Goal: Task Accomplishment & Management: Use online tool/utility

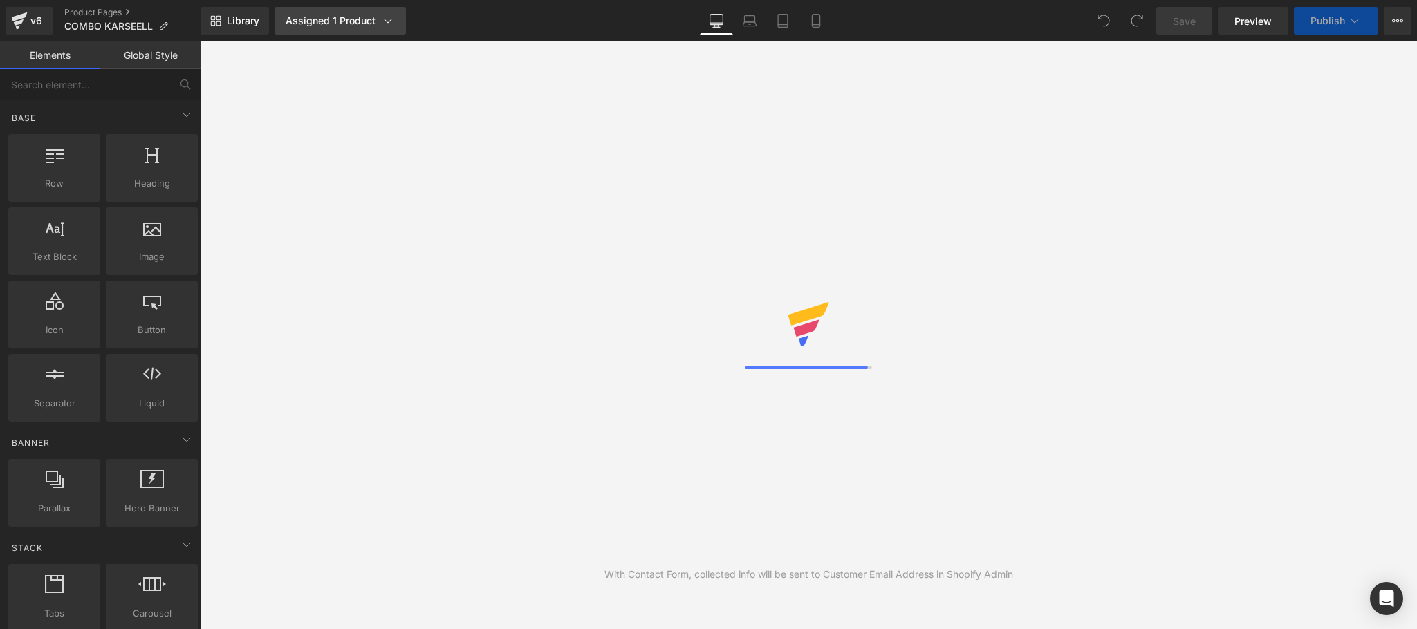
click at [351, 24] on div "Assigned 1 Product" at bounding box center [340, 21] width 109 height 14
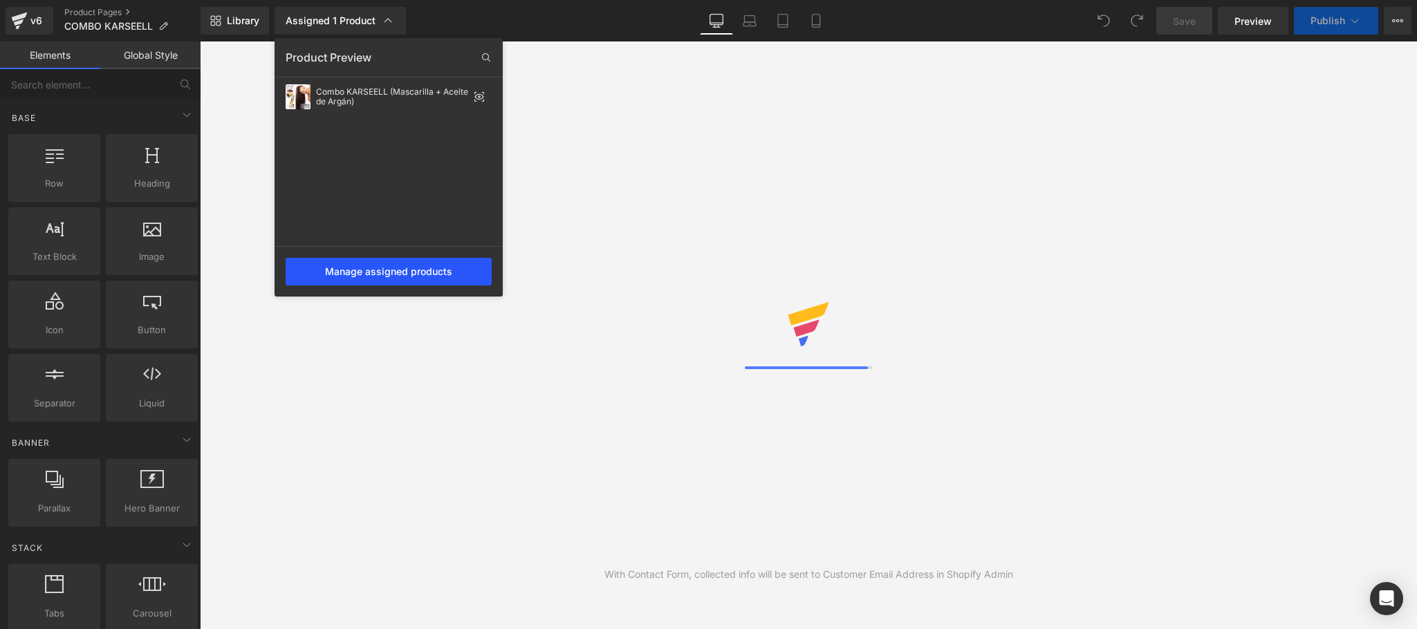
click at [391, 278] on div "Manage assigned products" at bounding box center [389, 272] width 206 height 28
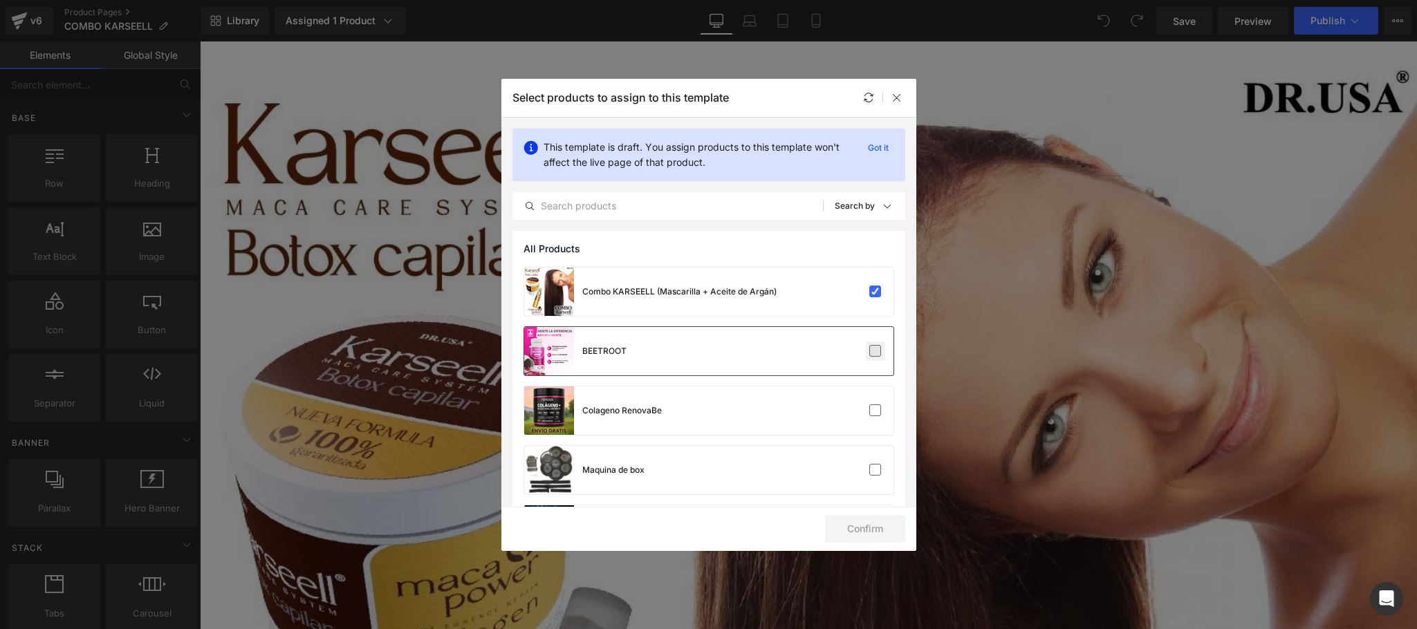
click at [874, 351] on label at bounding box center [875, 351] width 12 height 12
click at [876, 351] on input "checkbox" at bounding box center [876, 351] width 0 height 0
click at [874, 353] on label at bounding box center [875, 351] width 12 height 12
click at [876, 351] on input "checkbox" at bounding box center [876, 351] width 0 height 0
click at [899, 93] on icon at bounding box center [897, 97] width 11 height 11
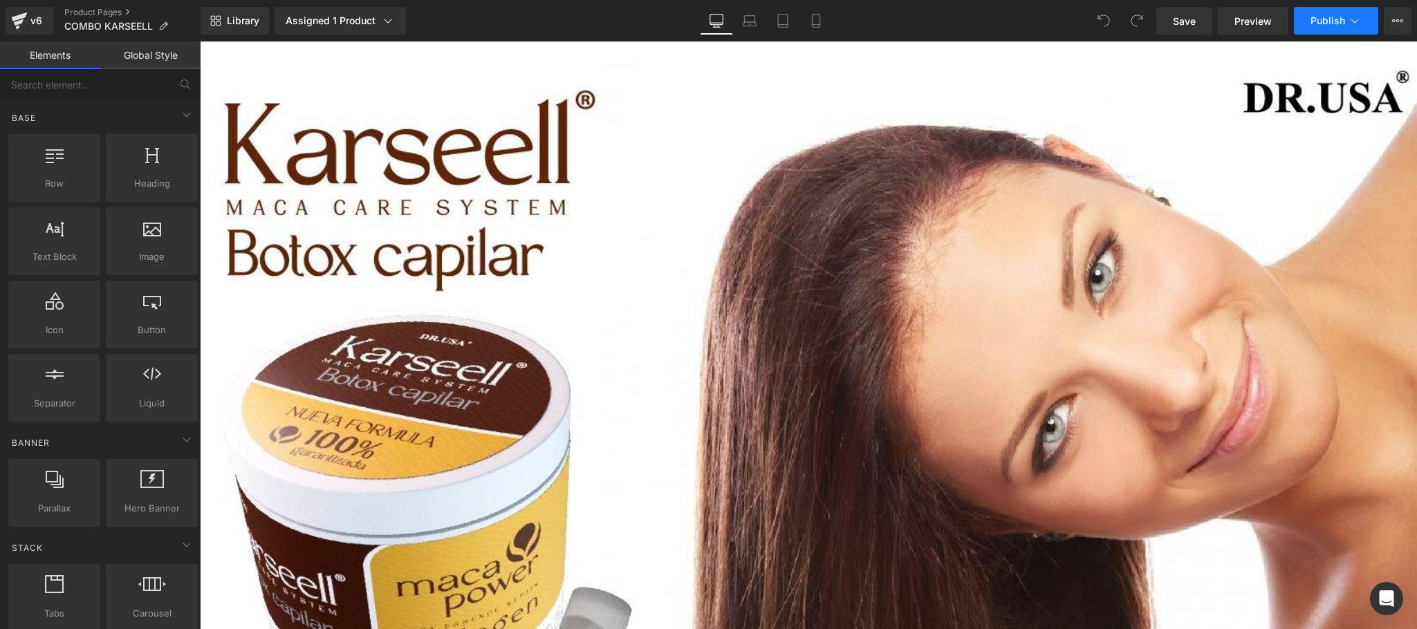
click at [1306, 27] on button "Publish" at bounding box center [1336, 21] width 84 height 28
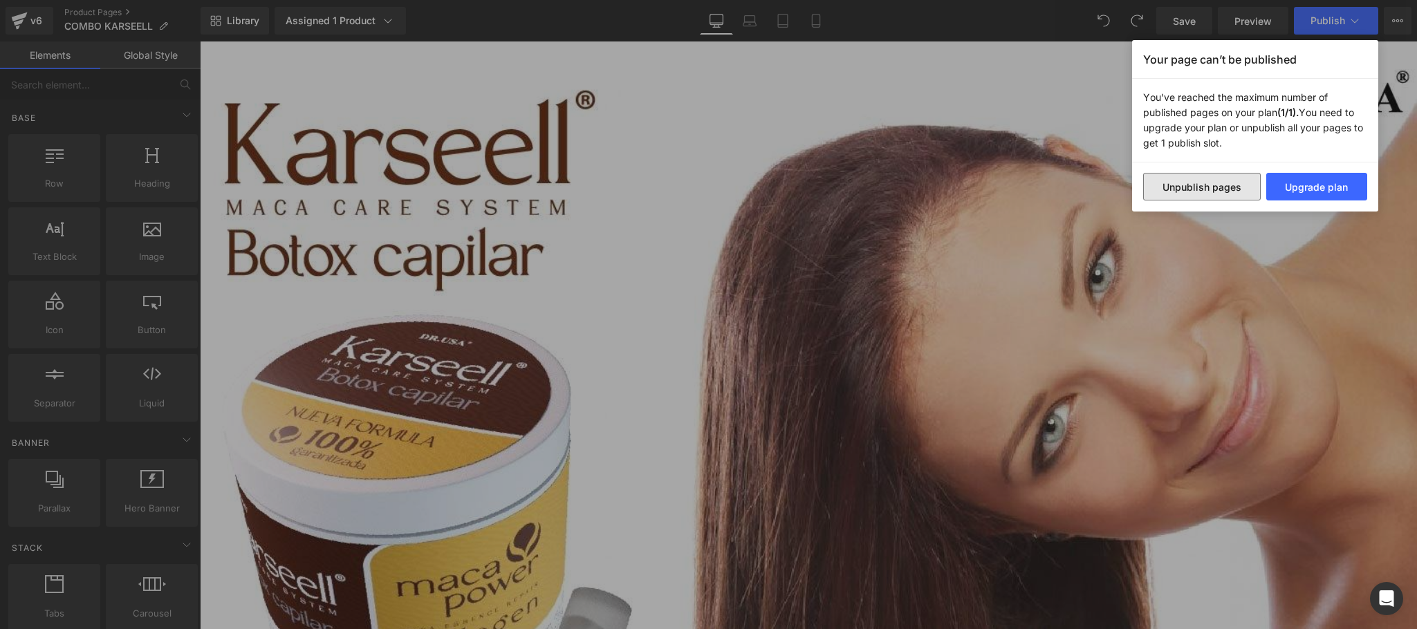
click at [1214, 195] on button "Unpublish pages" at bounding box center [1202, 187] width 118 height 28
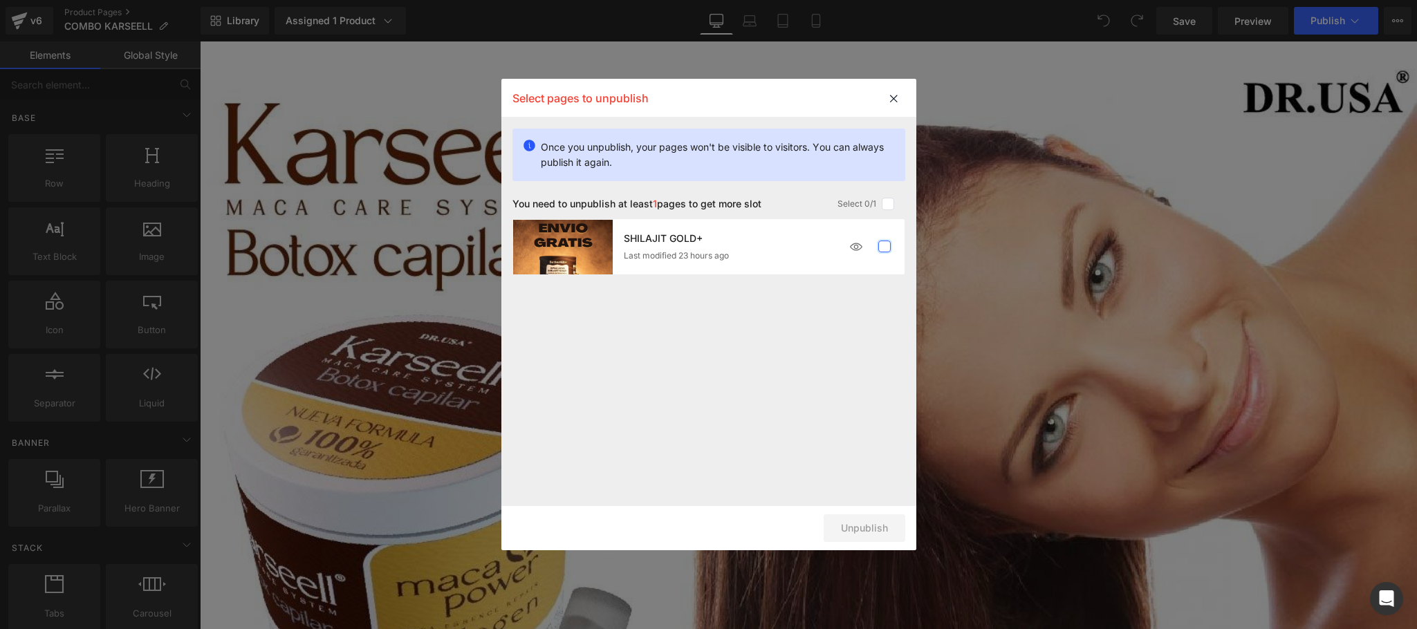
click at [881, 246] on label at bounding box center [884, 247] width 12 height 12
click at [885, 247] on input "checkbox" at bounding box center [885, 247] width 0 height 0
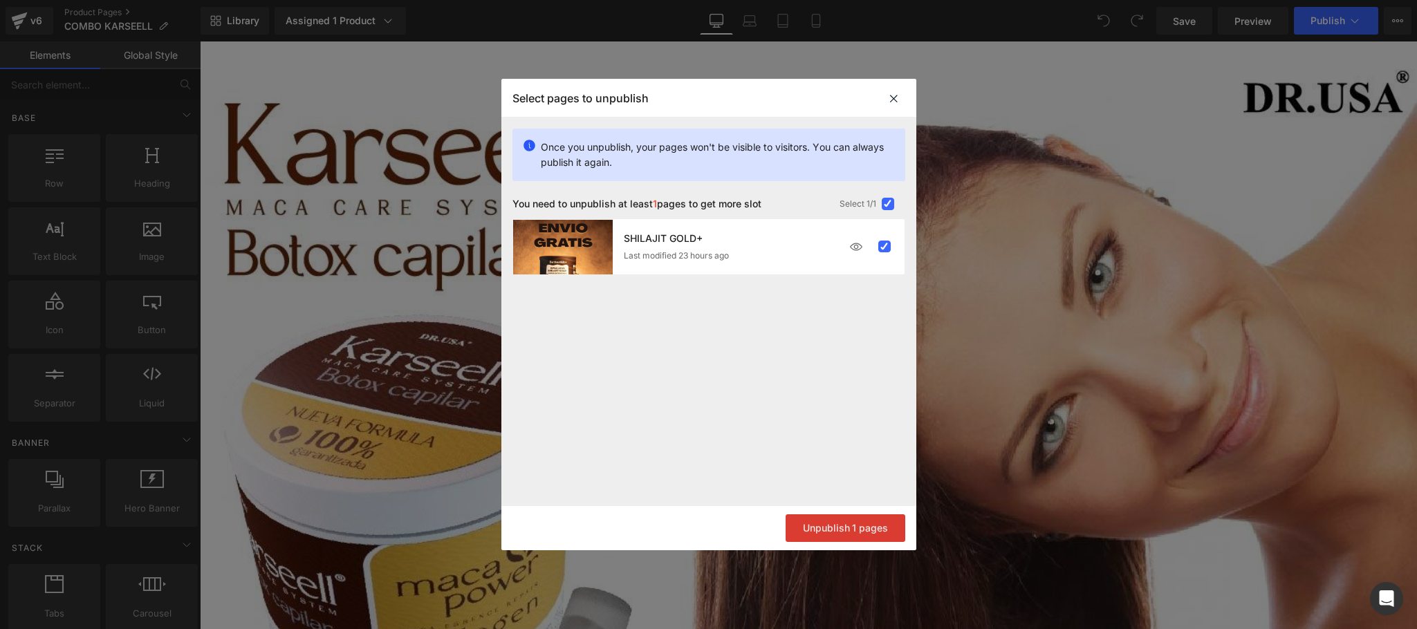
click at [856, 531] on button "Unpublish 1 pages" at bounding box center [846, 529] width 120 height 28
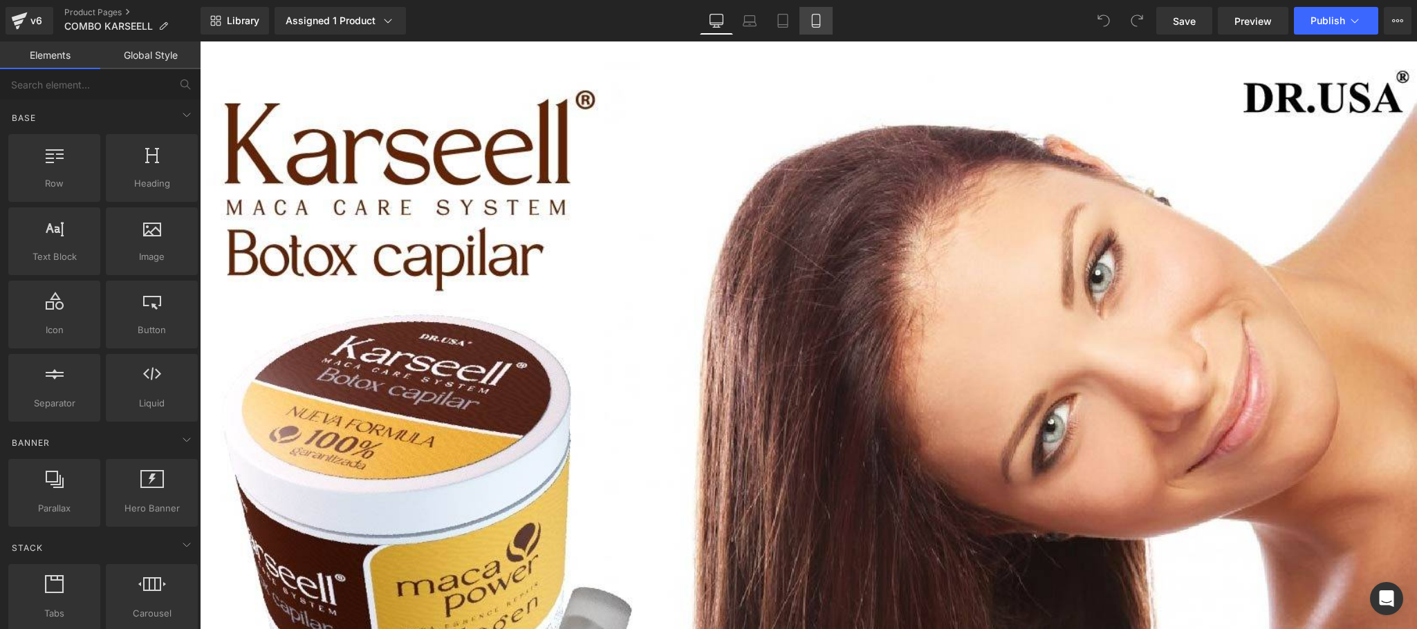
click at [826, 26] on link "Mobile" at bounding box center [816, 21] width 33 height 28
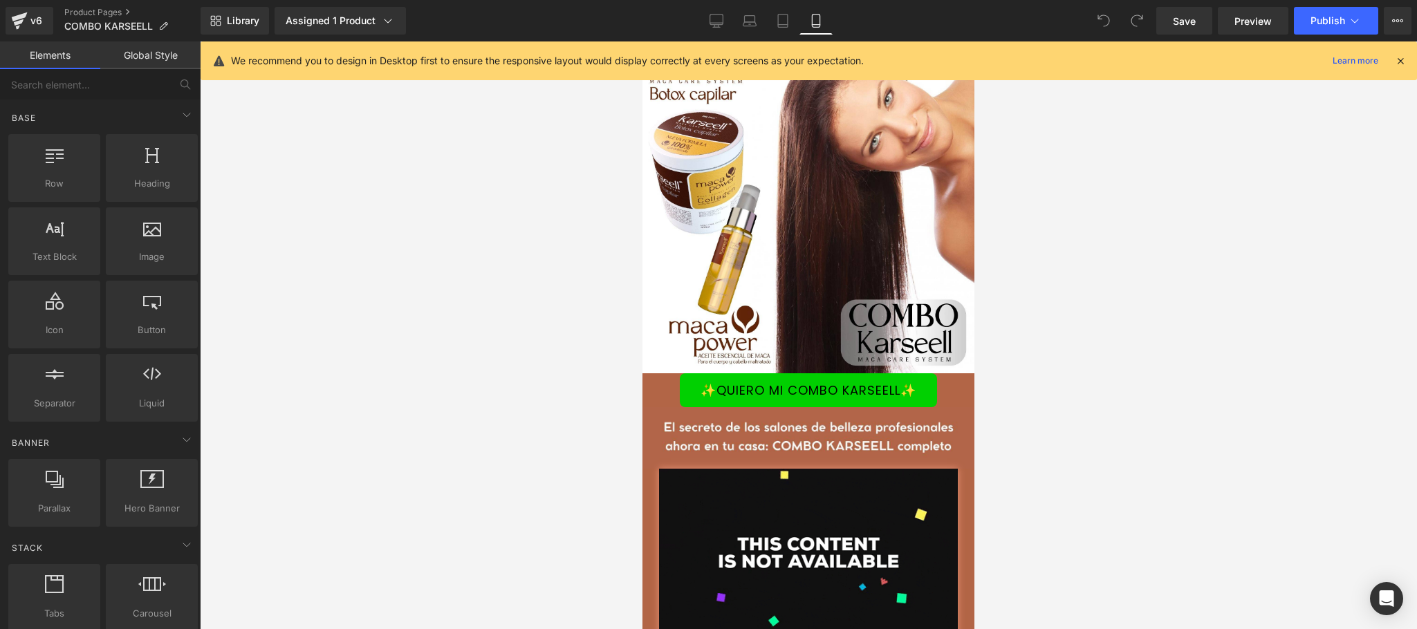
click at [1401, 61] on icon at bounding box center [1400, 61] width 12 height 12
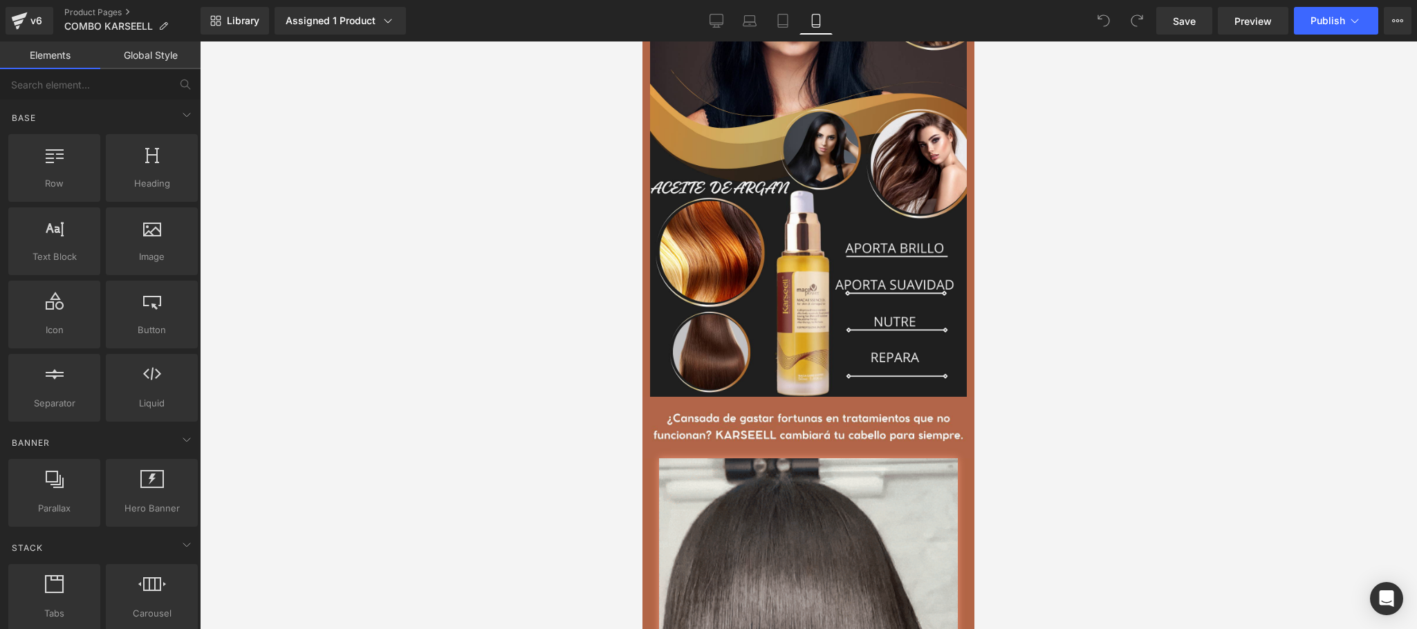
scroll to position [4150, 0]
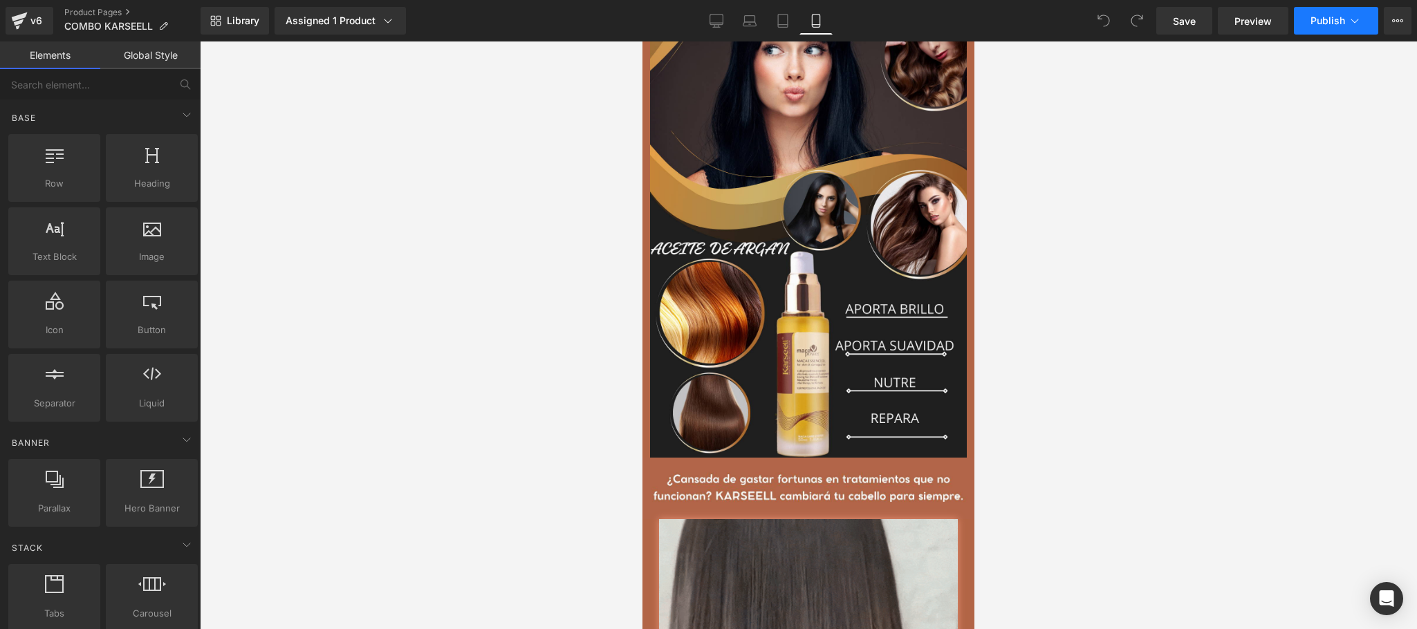
click at [1337, 15] on span "Publish" at bounding box center [1328, 20] width 35 height 11
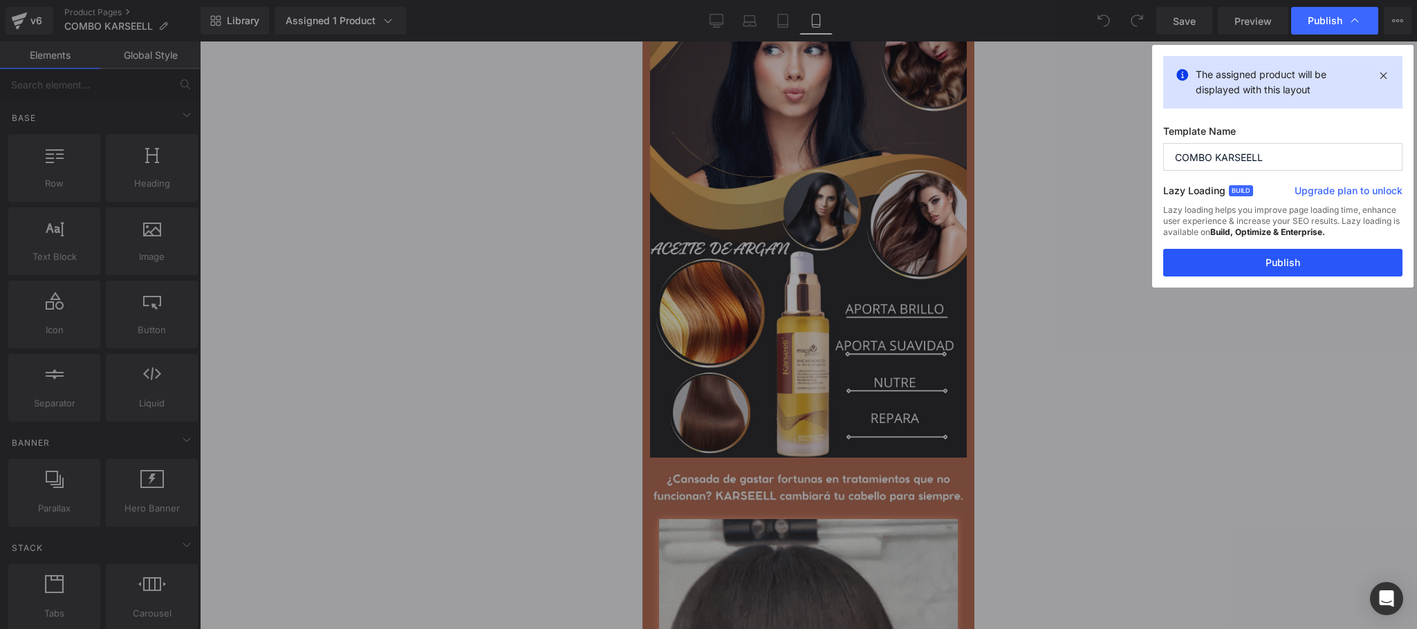
click at [1247, 266] on button "Publish" at bounding box center [1282, 263] width 239 height 28
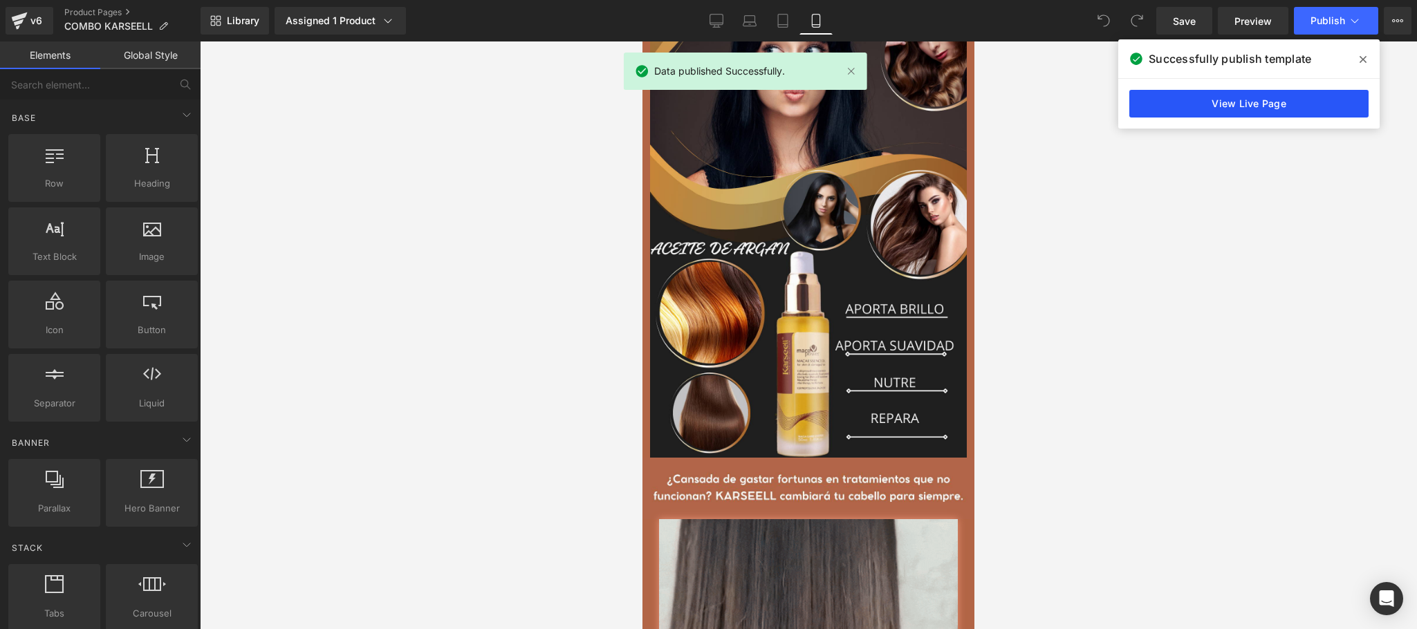
click at [1241, 98] on link "View Live Page" at bounding box center [1249, 104] width 239 height 28
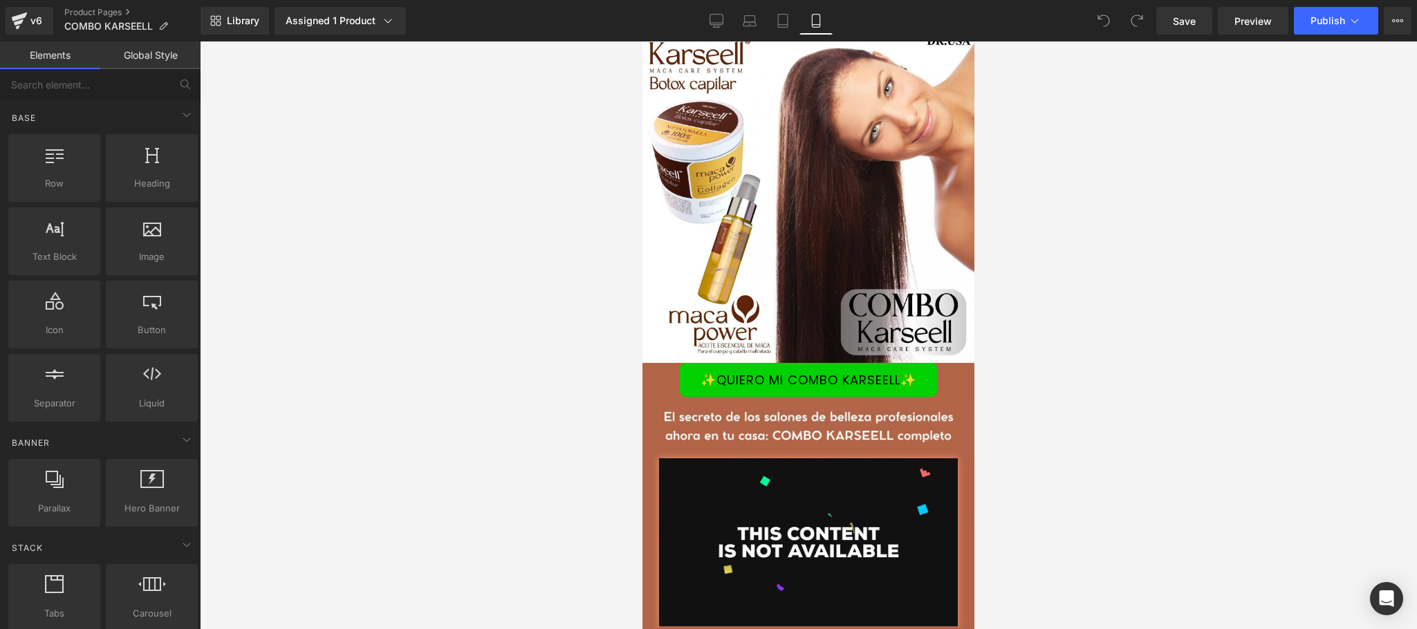
scroll to position [0, 0]
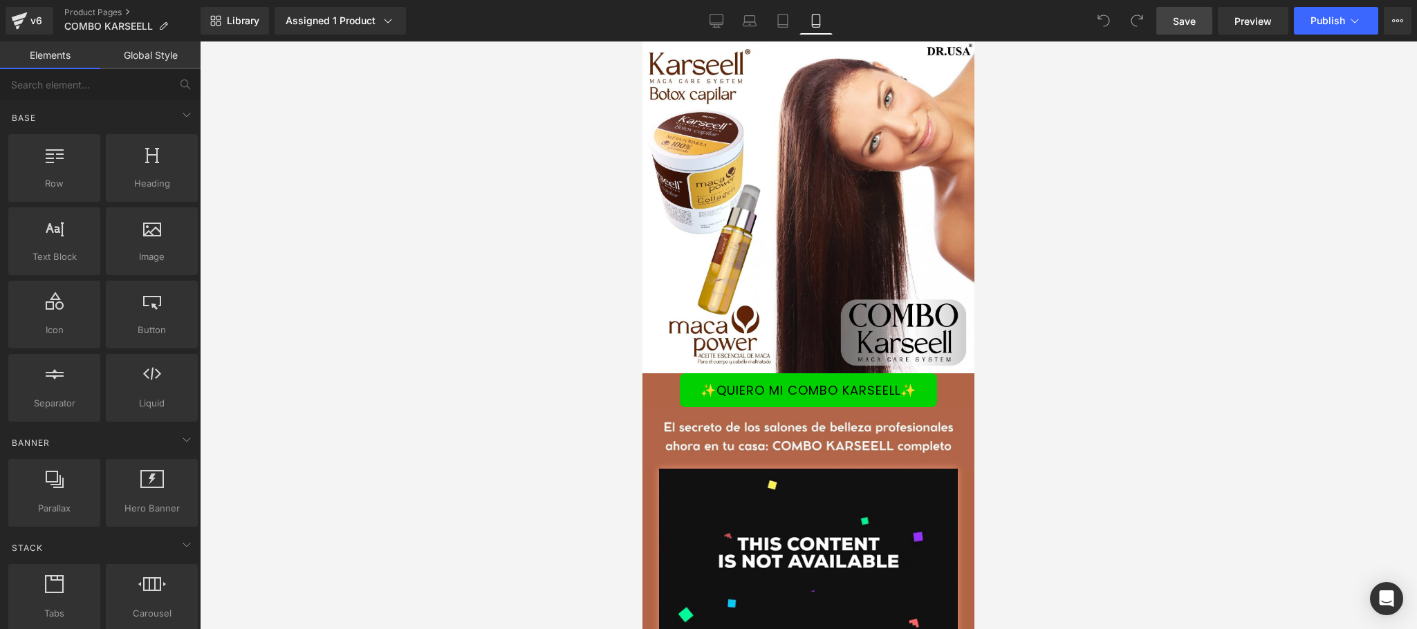
click at [1187, 24] on span "Save" at bounding box center [1184, 21] width 23 height 15
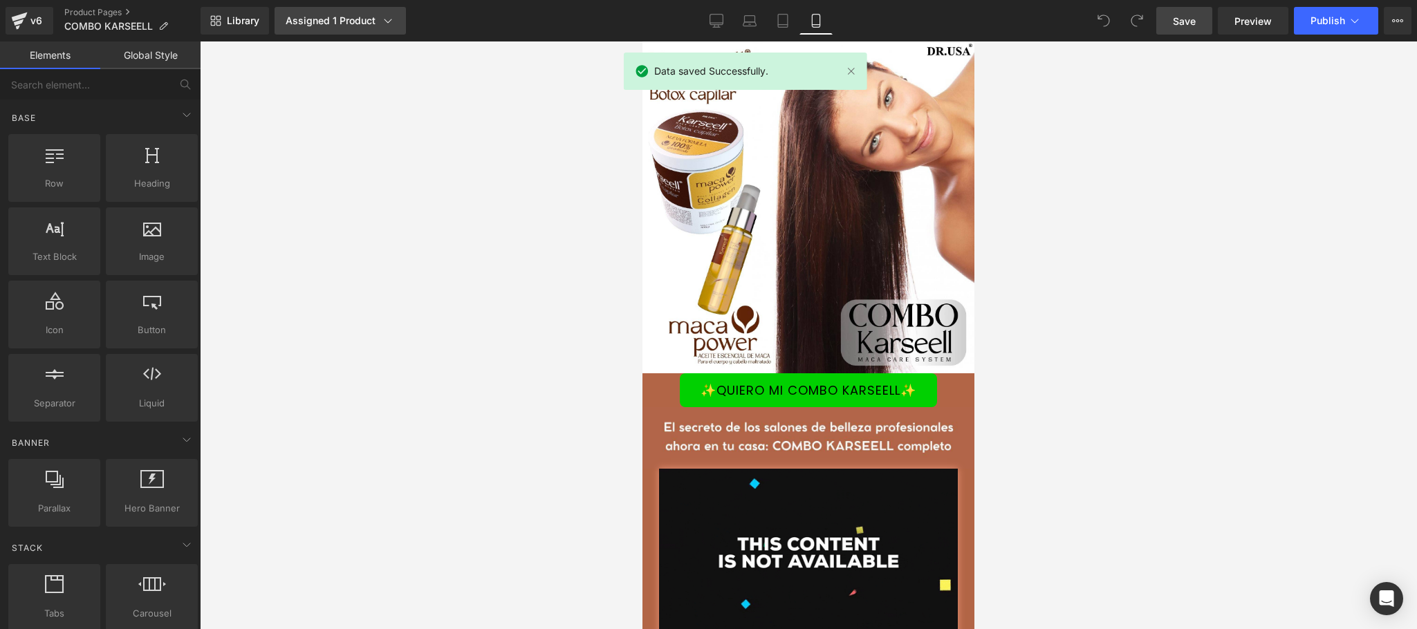
click at [392, 21] on icon at bounding box center [388, 21] width 14 height 14
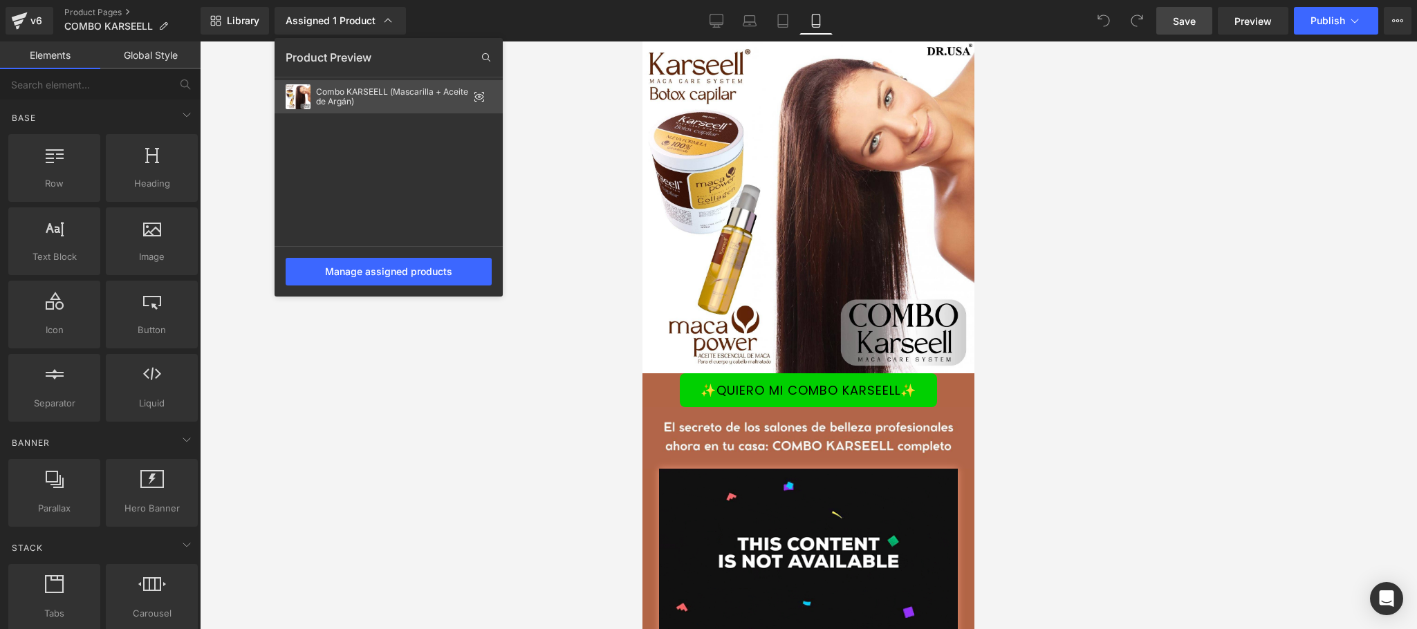
click at [482, 93] on icon at bounding box center [479, 96] width 11 height 11
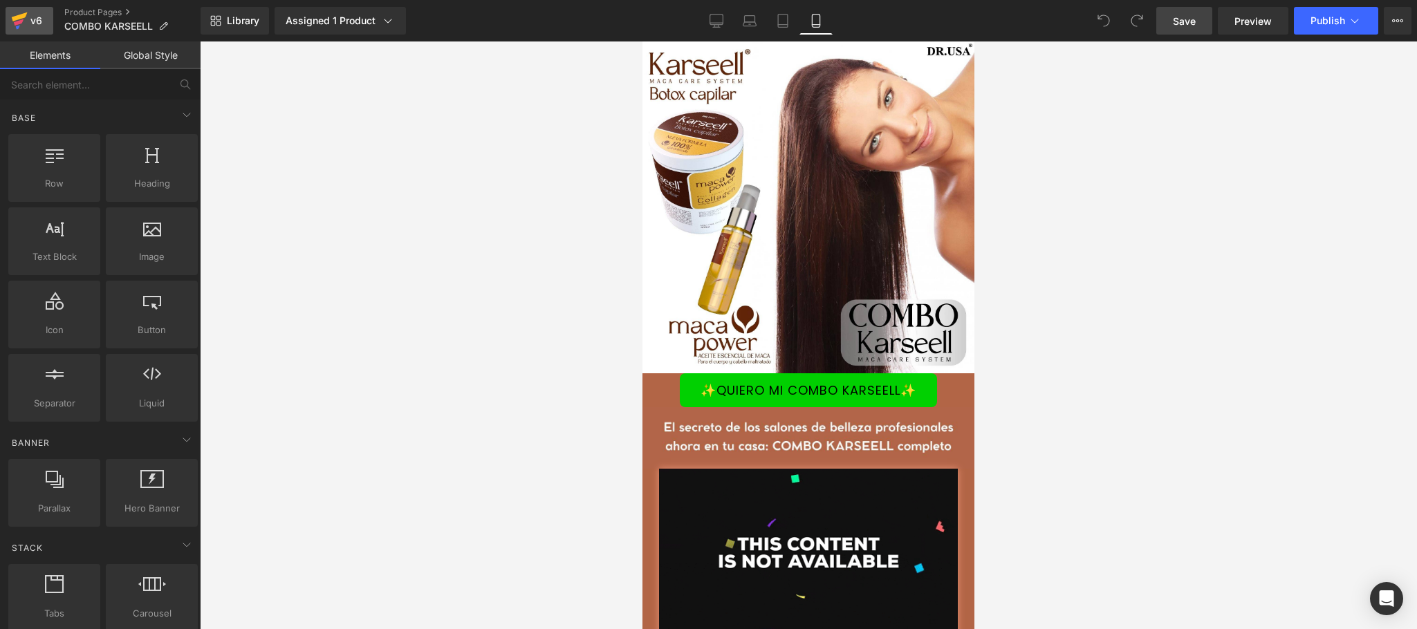
click at [25, 32] on icon at bounding box center [19, 20] width 17 height 35
